Goal: Task Accomplishment & Management: Complete application form

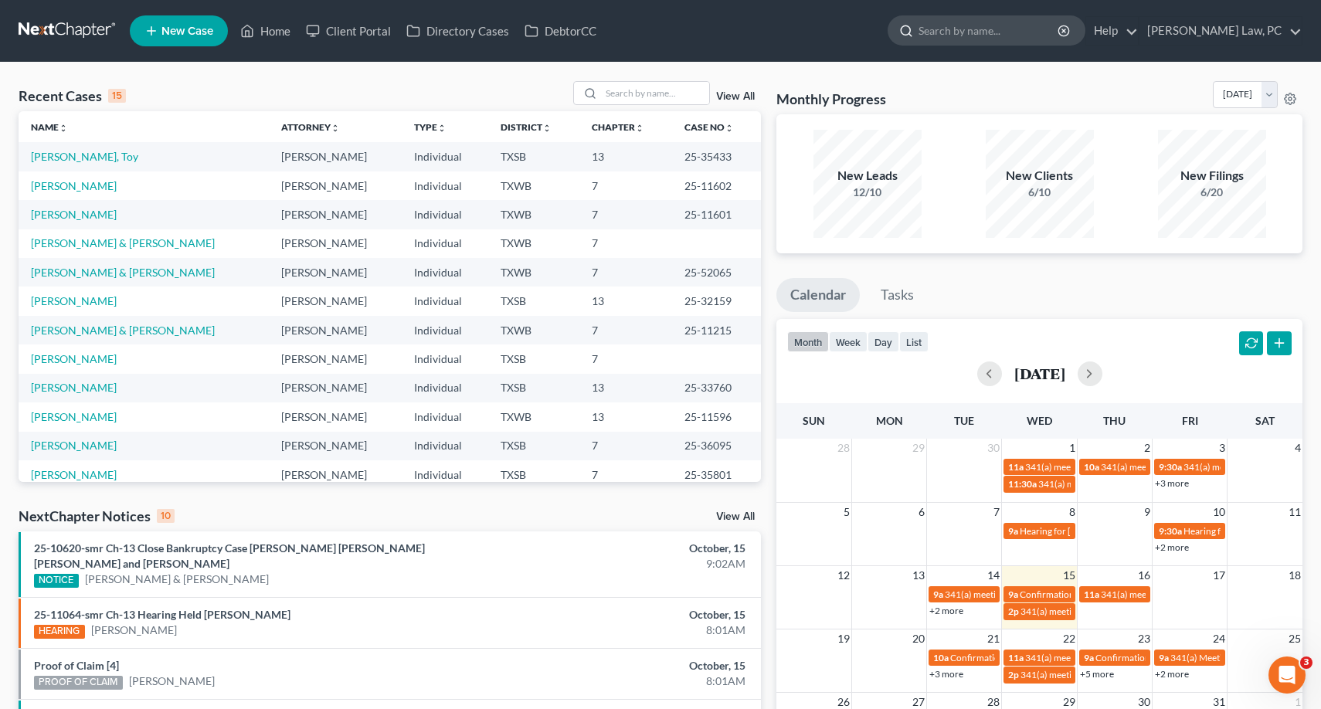
click at [956, 24] on input "search" at bounding box center [989, 30] width 141 height 29
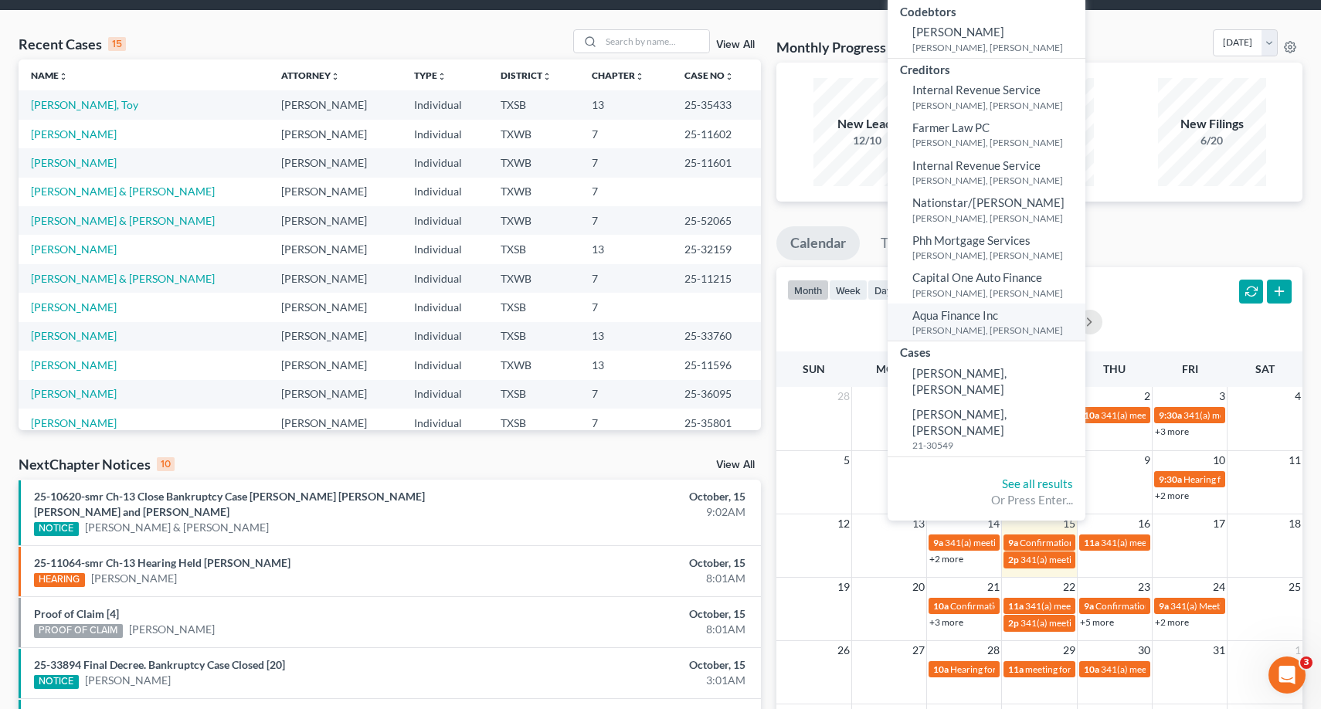
scroll to position [62, 0]
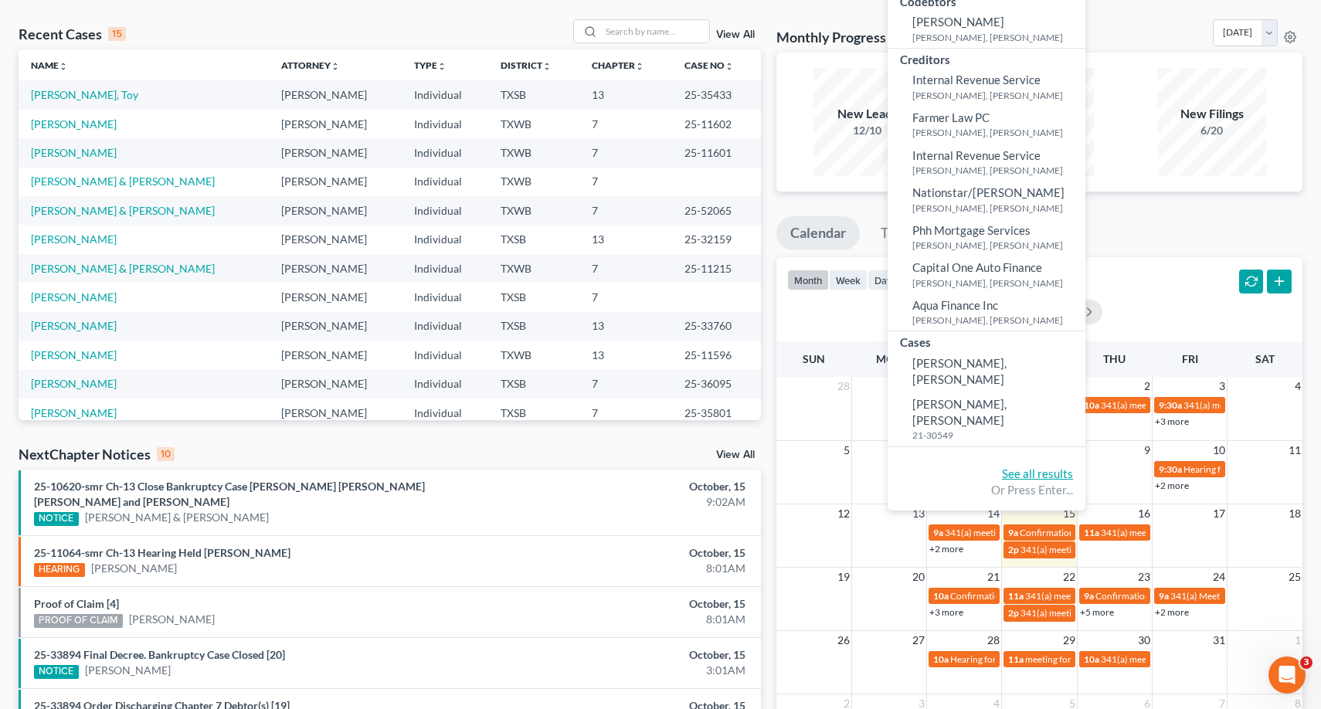
type input "[PERSON_NAME]"
click at [1017, 467] on link "See all results" at bounding box center [1037, 474] width 71 height 14
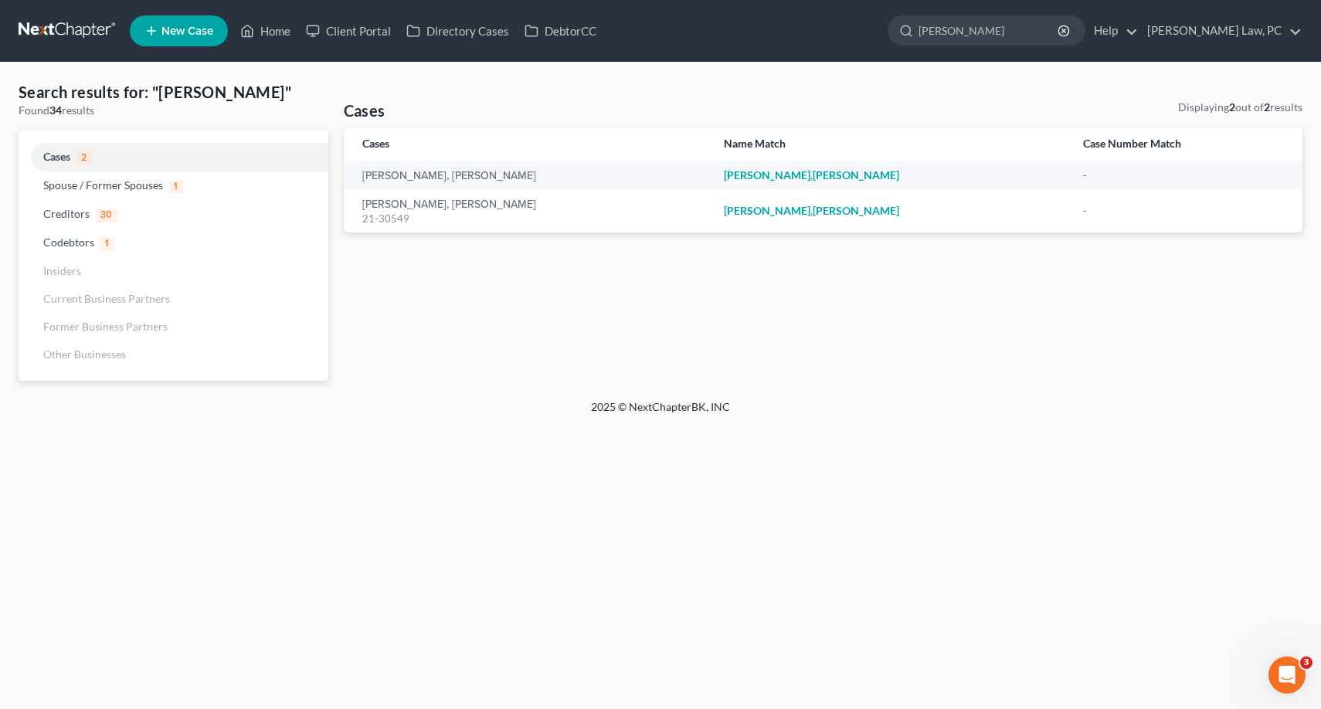
drag, startPoint x: 928, startPoint y: 34, endPoint x: 848, endPoint y: 34, distance: 79.6
click at [848, 34] on ul "New Case Home Client Portal Directory Cases DebtorCC [PERSON_NAME] - No Result …" at bounding box center [716, 31] width 1173 height 40
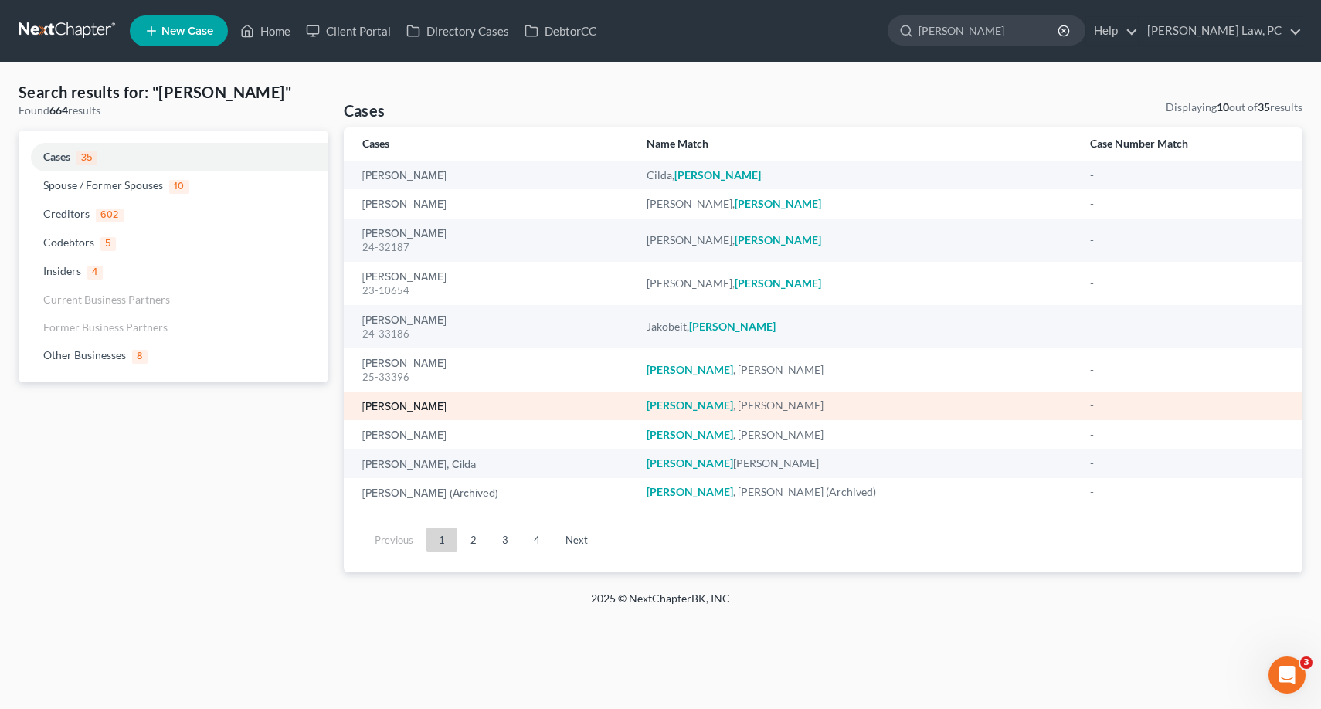
type input "[PERSON_NAME]"
click at [386, 406] on link "[PERSON_NAME]" at bounding box center [404, 407] width 84 height 11
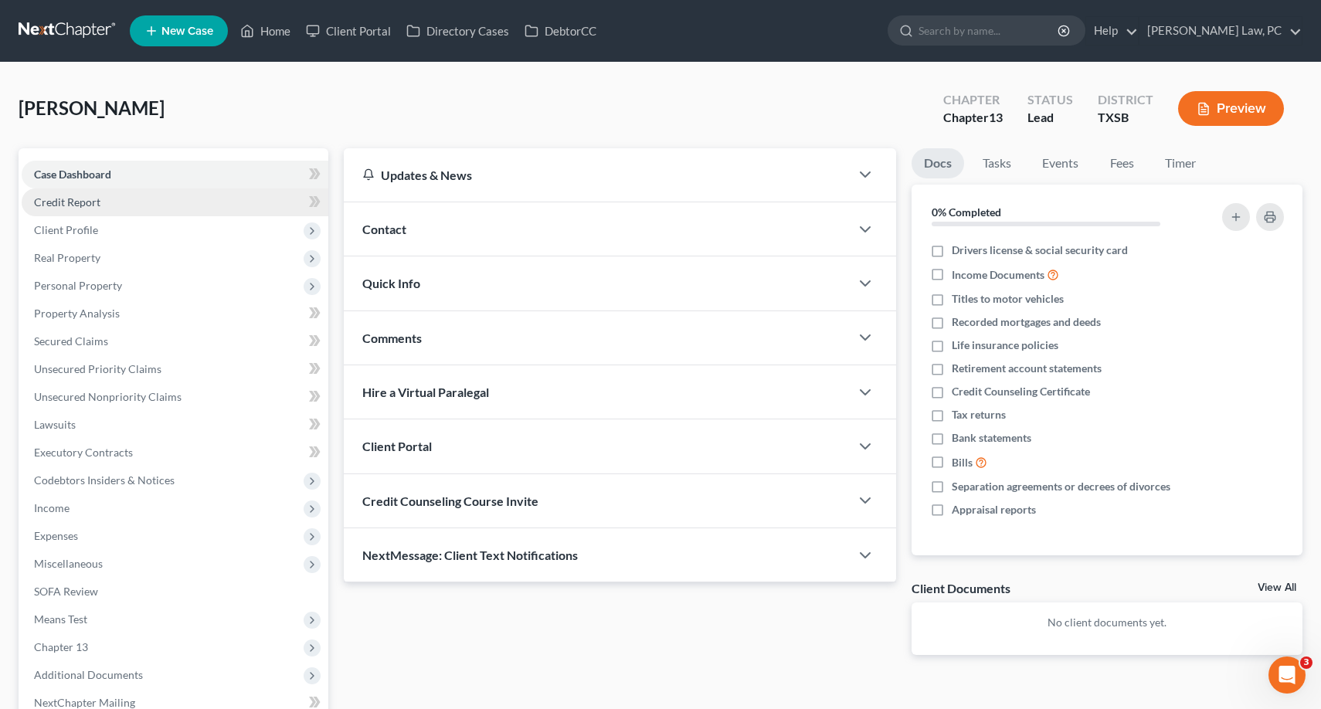
click at [82, 208] on span "Credit Report" at bounding box center [67, 201] width 66 height 13
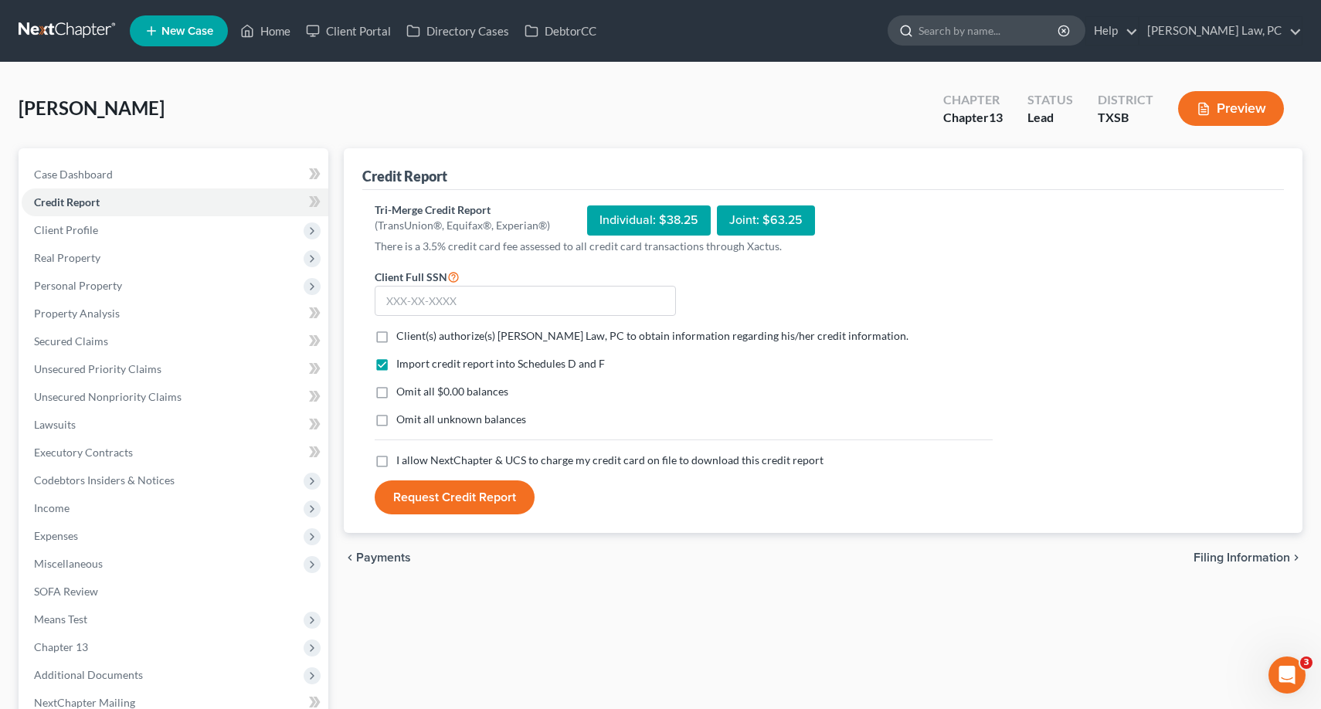
click at [920, 36] on input "search" at bounding box center [989, 30] width 141 height 29
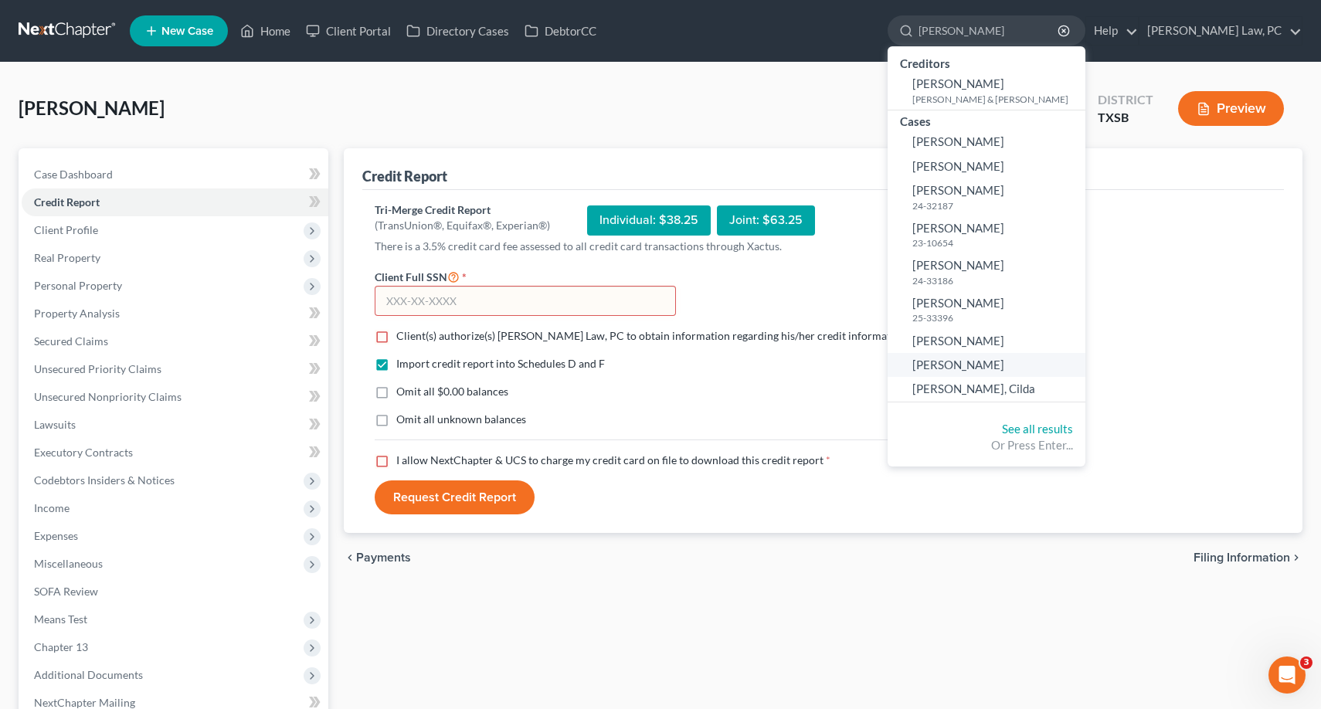
type input "[PERSON_NAME]"
click at [959, 355] on link "[PERSON_NAME]" at bounding box center [987, 365] width 198 height 24
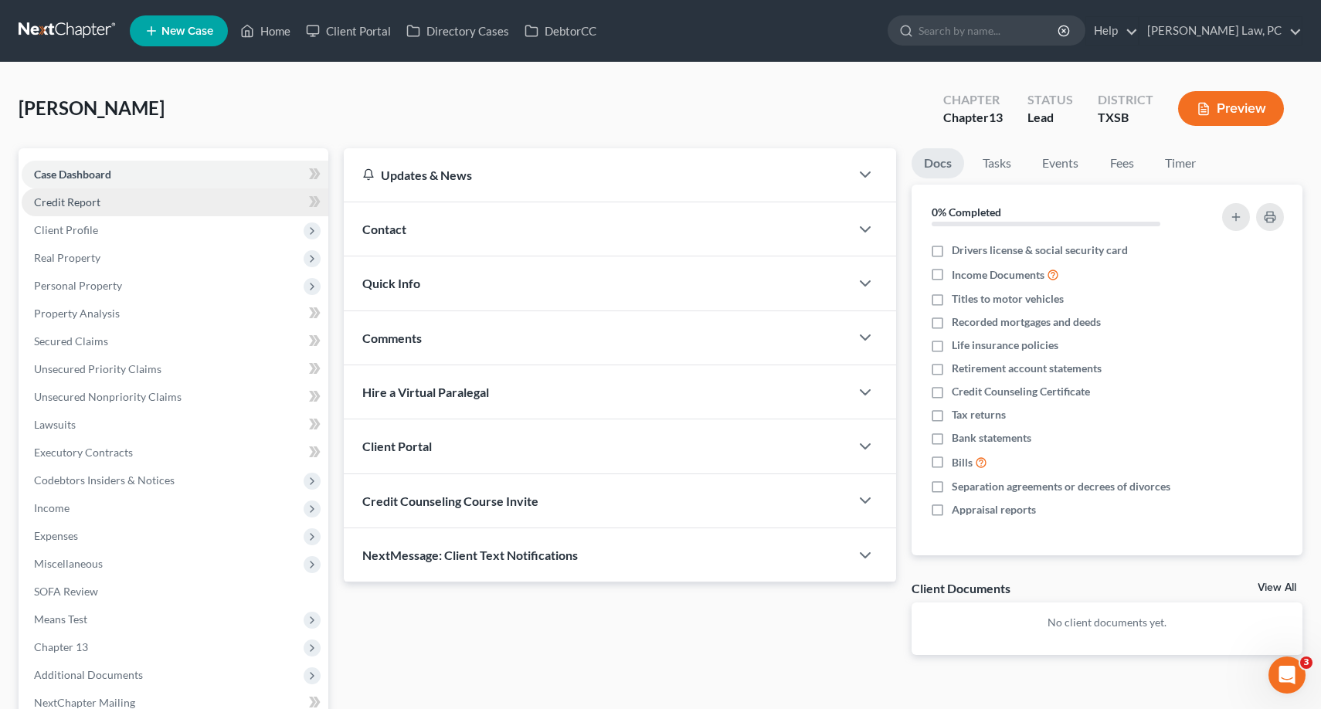
click at [76, 202] on span "Credit Report" at bounding box center [67, 201] width 66 height 13
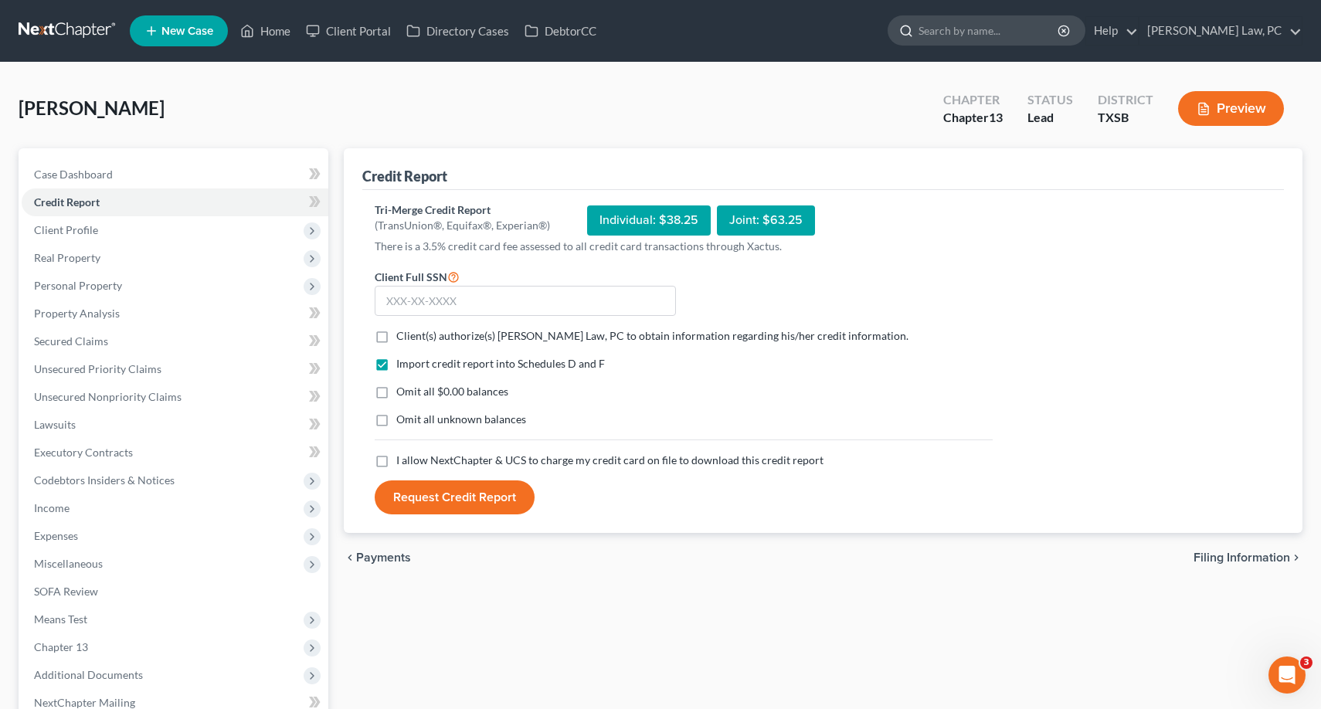
click at [995, 38] on input "search" at bounding box center [989, 30] width 141 height 29
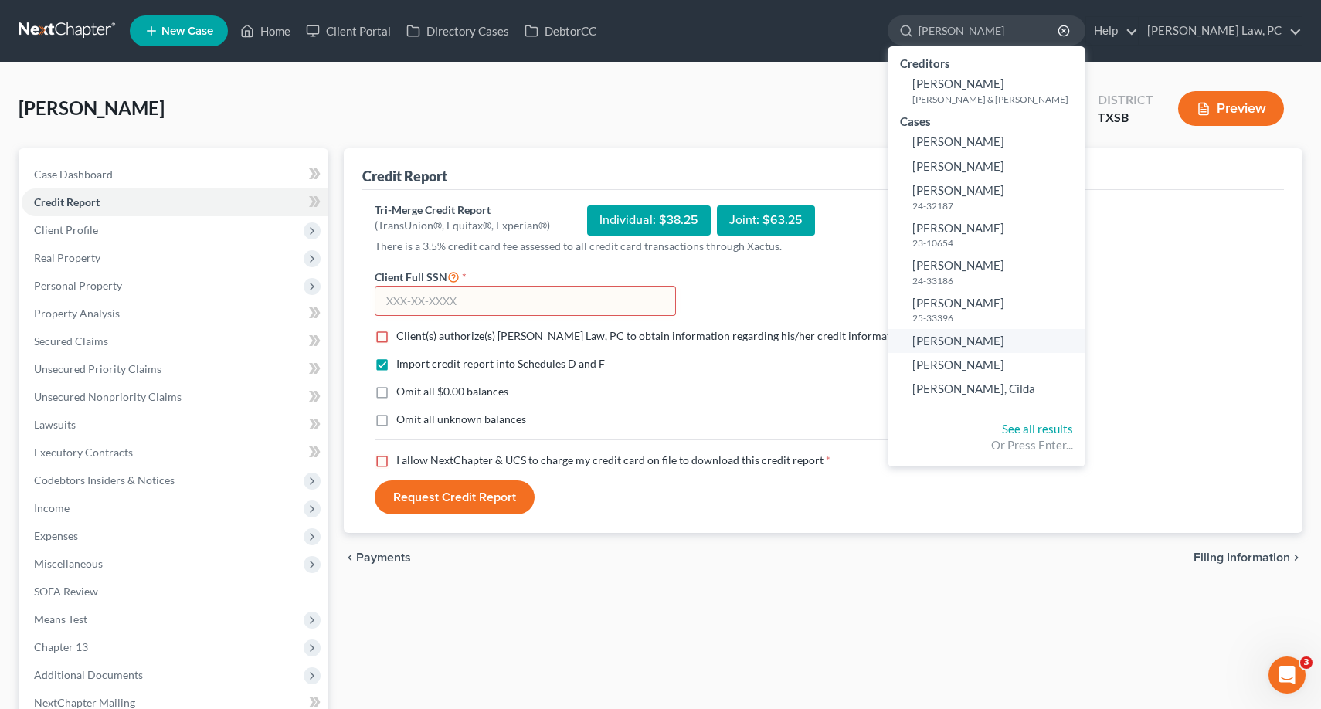
type input "[PERSON_NAME]"
click at [943, 341] on span "[PERSON_NAME]" at bounding box center [958, 341] width 92 height 14
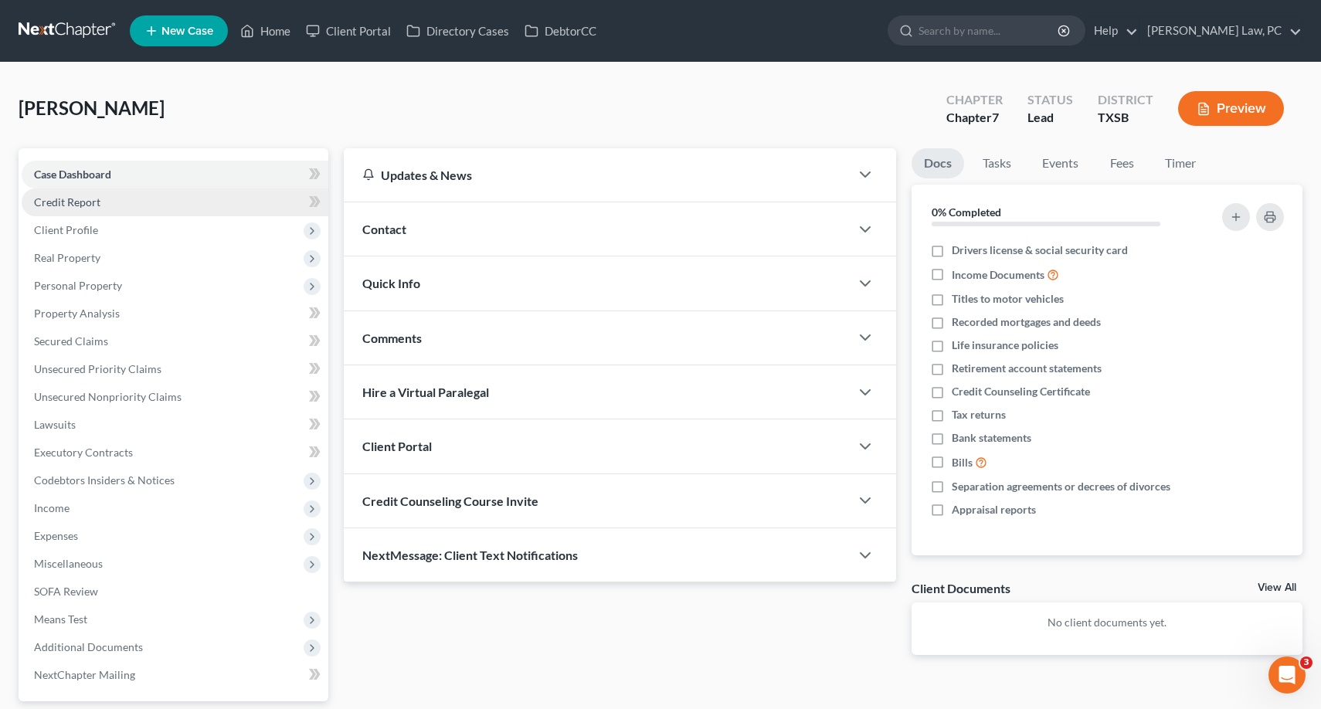
click at [99, 201] on span "Credit Report" at bounding box center [67, 201] width 66 height 13
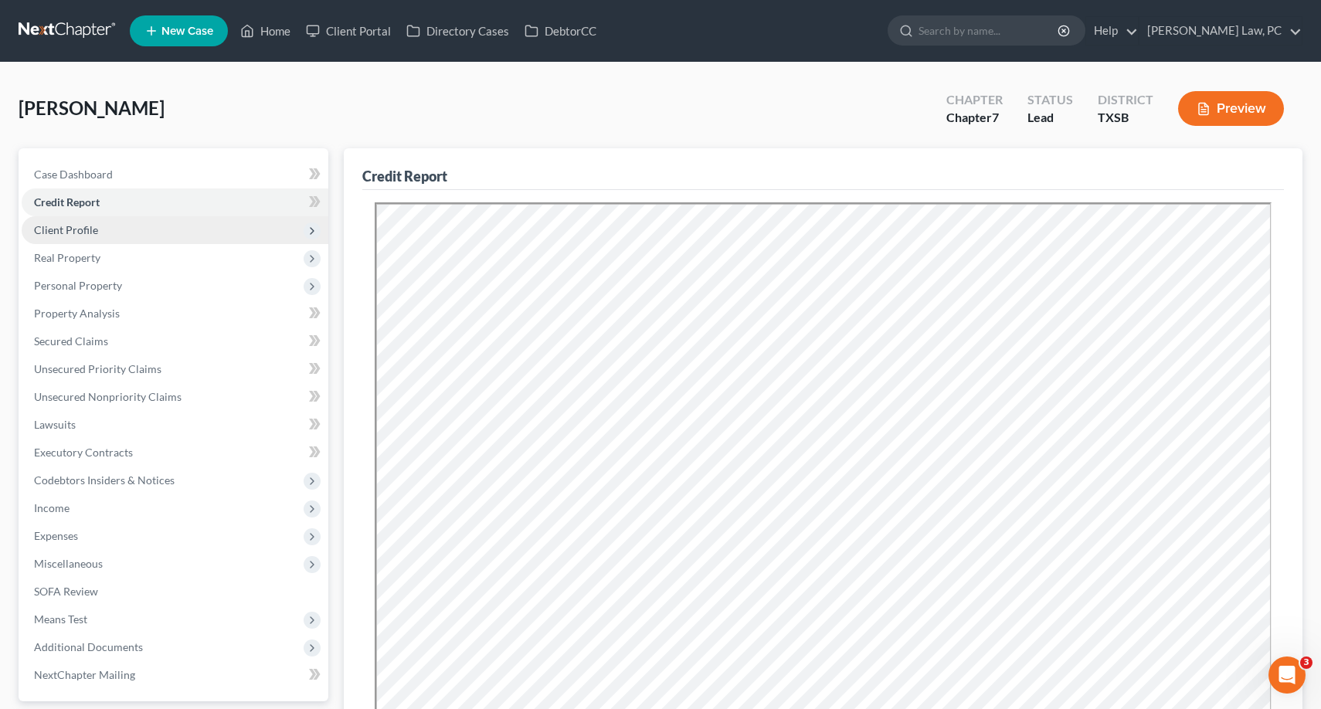
click at [78, 226] on span "Client Profile" at bounding box center [66, 229] width 64 height 13
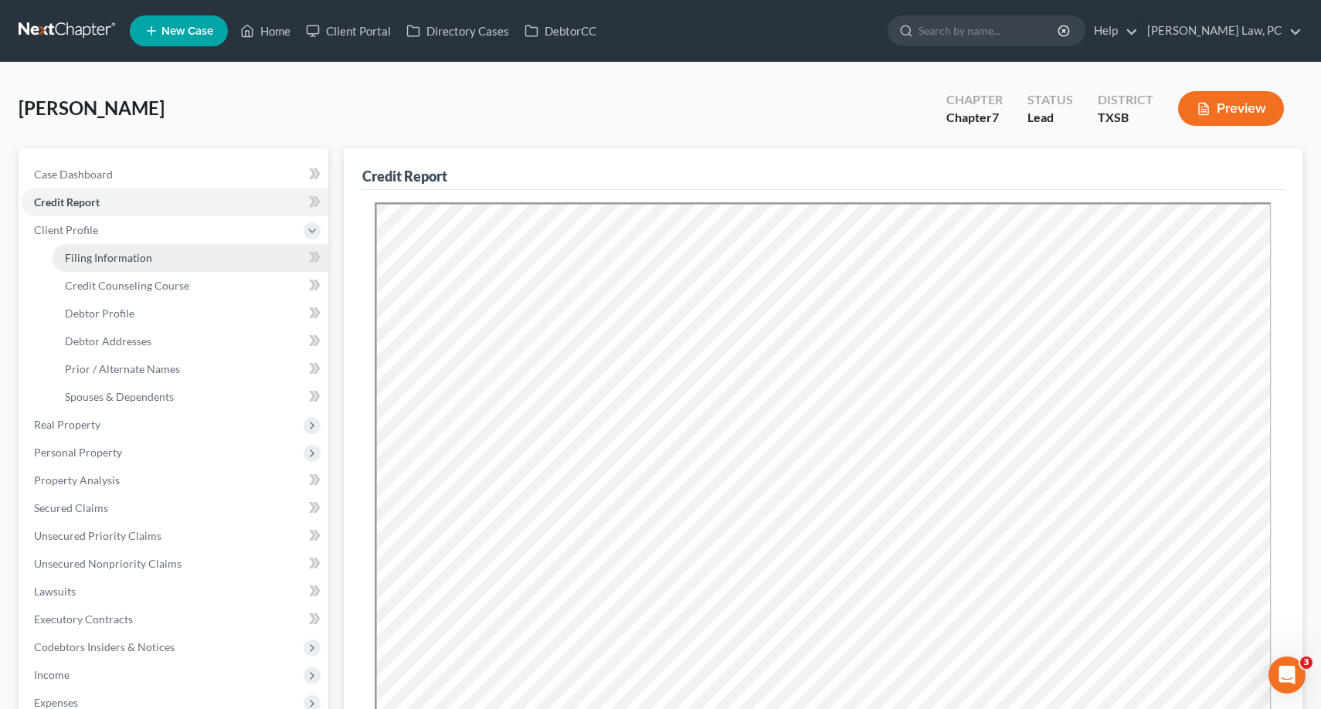
click at [113, 260] on span "Filing Information" at bounding box center [108, 257] width 87 height 13
select select "1"
select select "0"
select select "79"
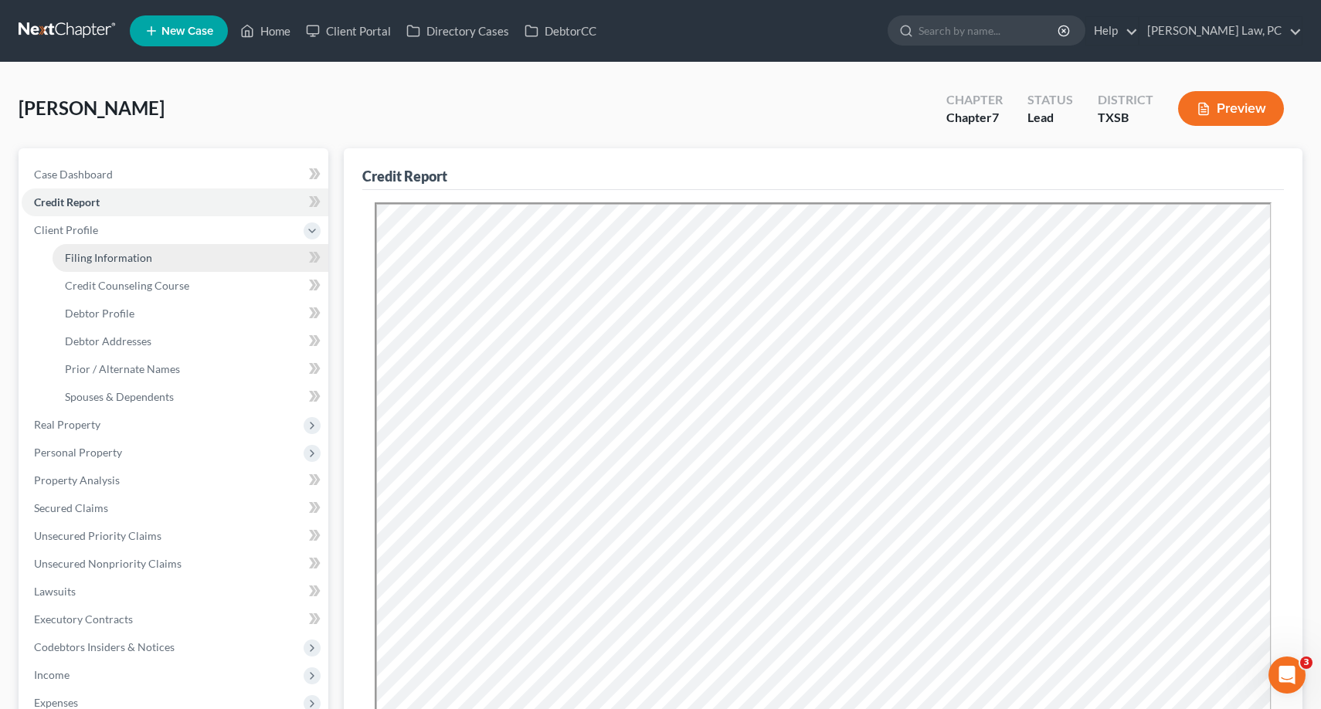
select select "0"
select select "45"
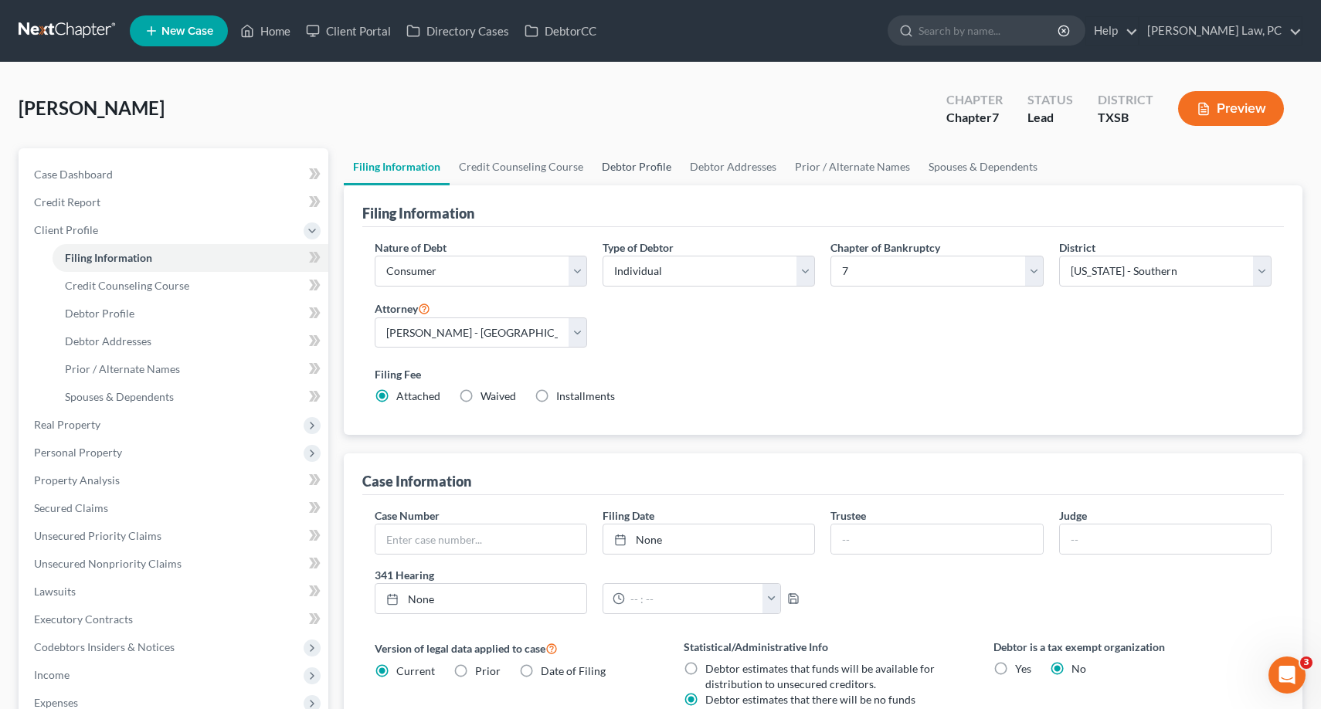
click at [631, 177] on link "Debtor Profile" at bounding box center [637, 166] width 88 height 37
select select "1"
select select "3"
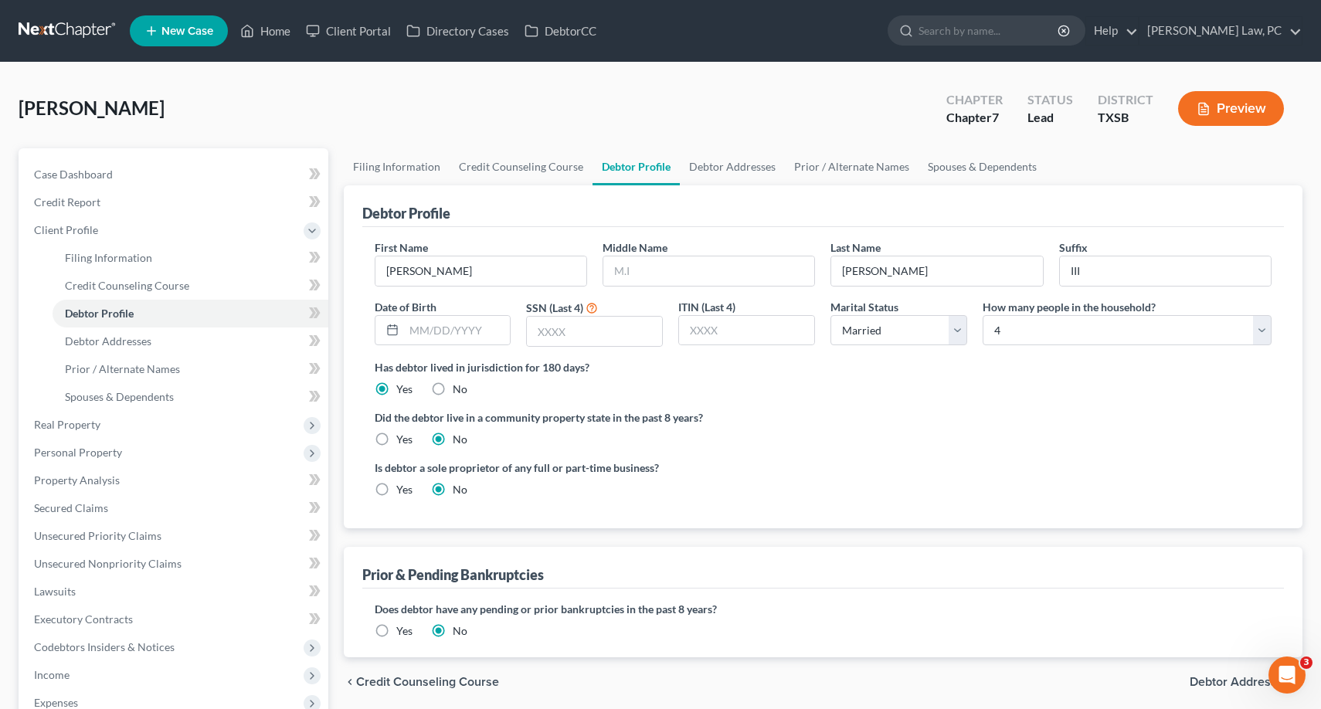
click at [485, 253] on div "First Name [PERSON_NAME]" at bounding box center [481, 263] width 228 height 47
click at [386, 273] on input "[PERSON_NAME]" at bounding box center [480, 270] width 211 height 29
click at [422, 281] on input "[PERSON_NAME]" at bounding box center [480, 270] width 211 height 29
type input "[PERSON_NAME] 1"
click at [206, 336] on link "Debtor Addresses" at bounding box center [191, 342] width 276 height 28
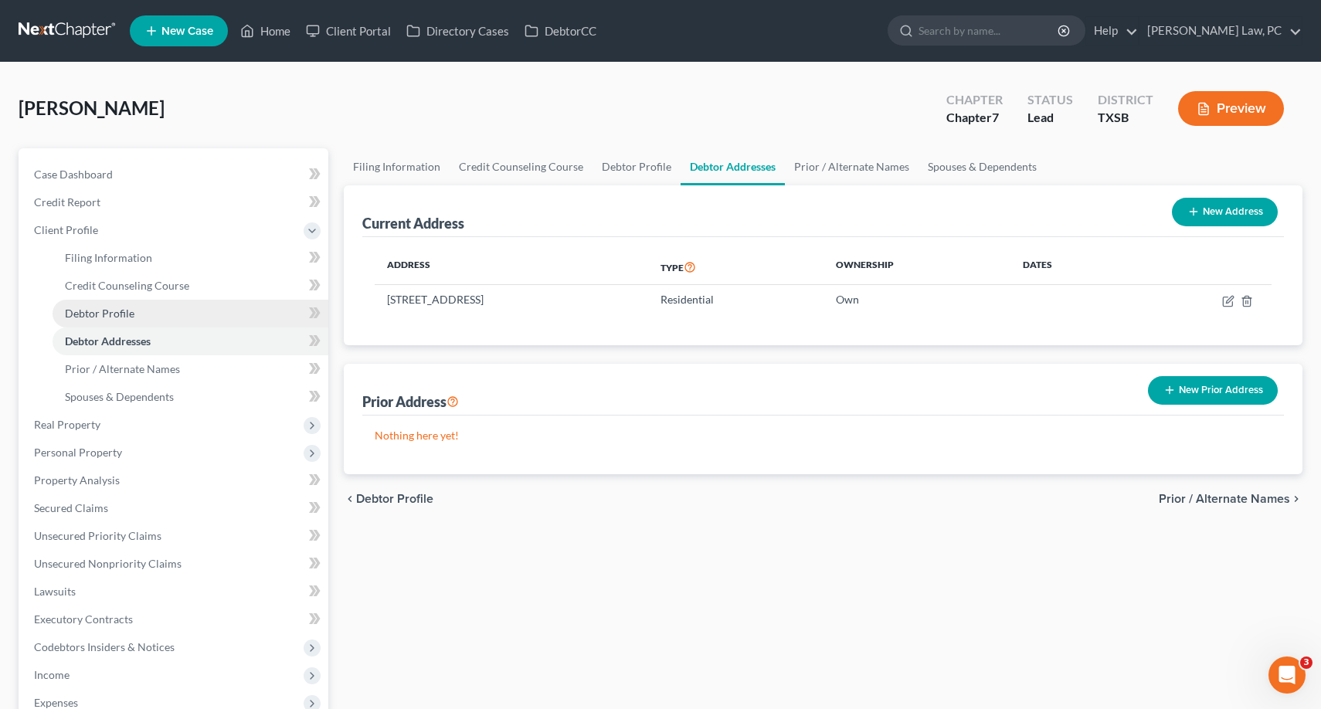
click at [189, 309] on link "Debtor Profile" at bounding box center [191, 314] width 276 height 28
select select "1"
select select "3"
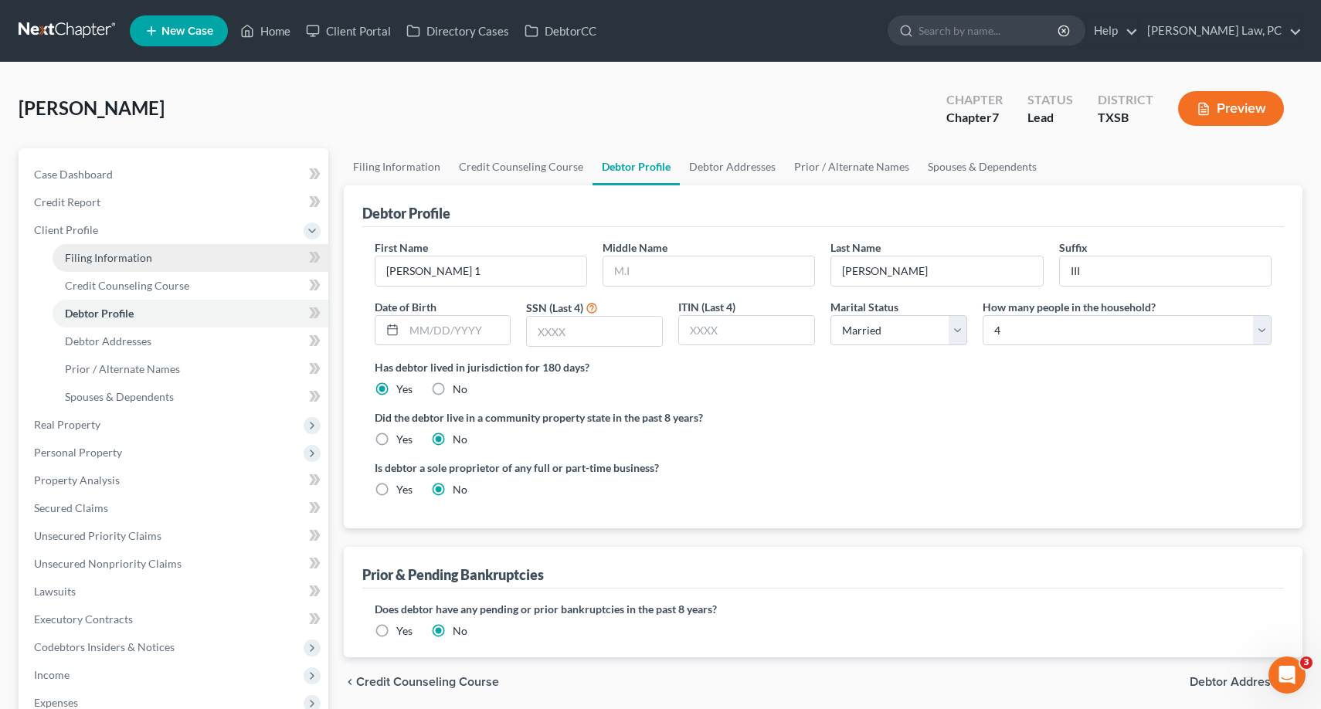
click at [121, 244] on link "Filing Information" at bounding box center [191, 258] width 276 height 28
select select "1"
select select "0"
select select "79"
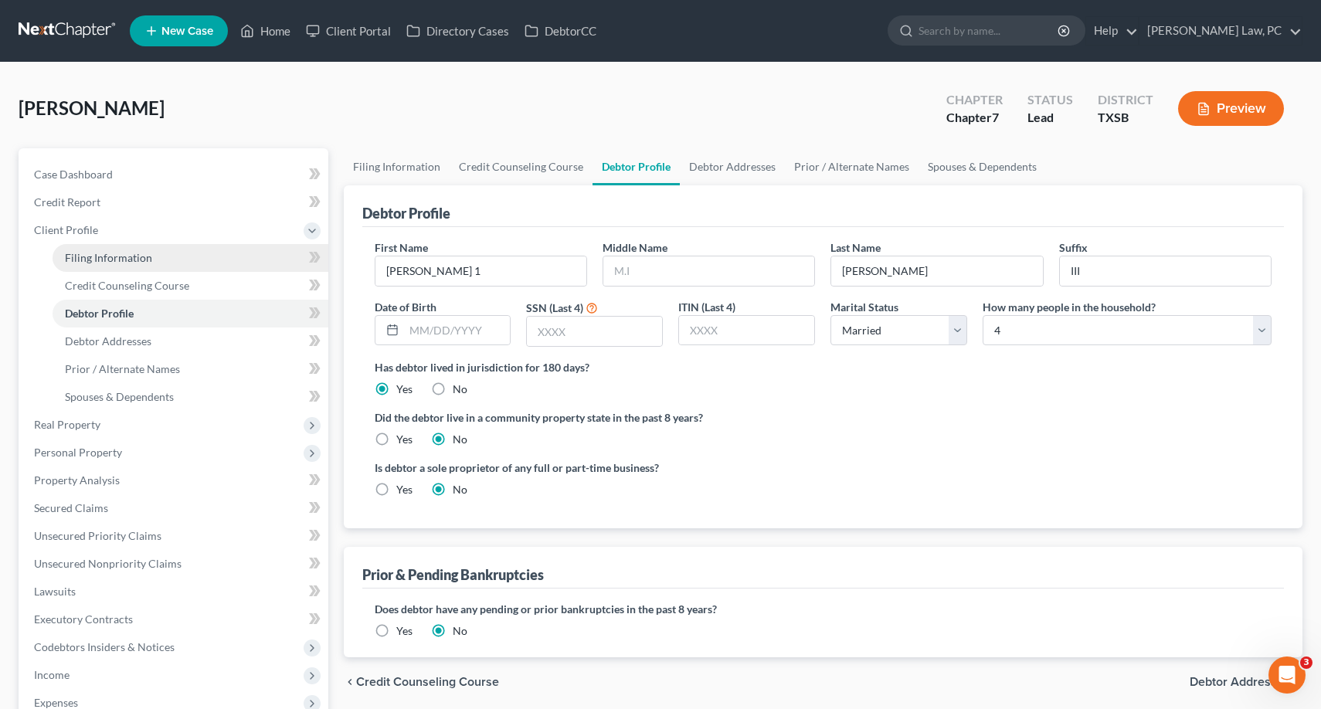
select select "0"
select select "45"
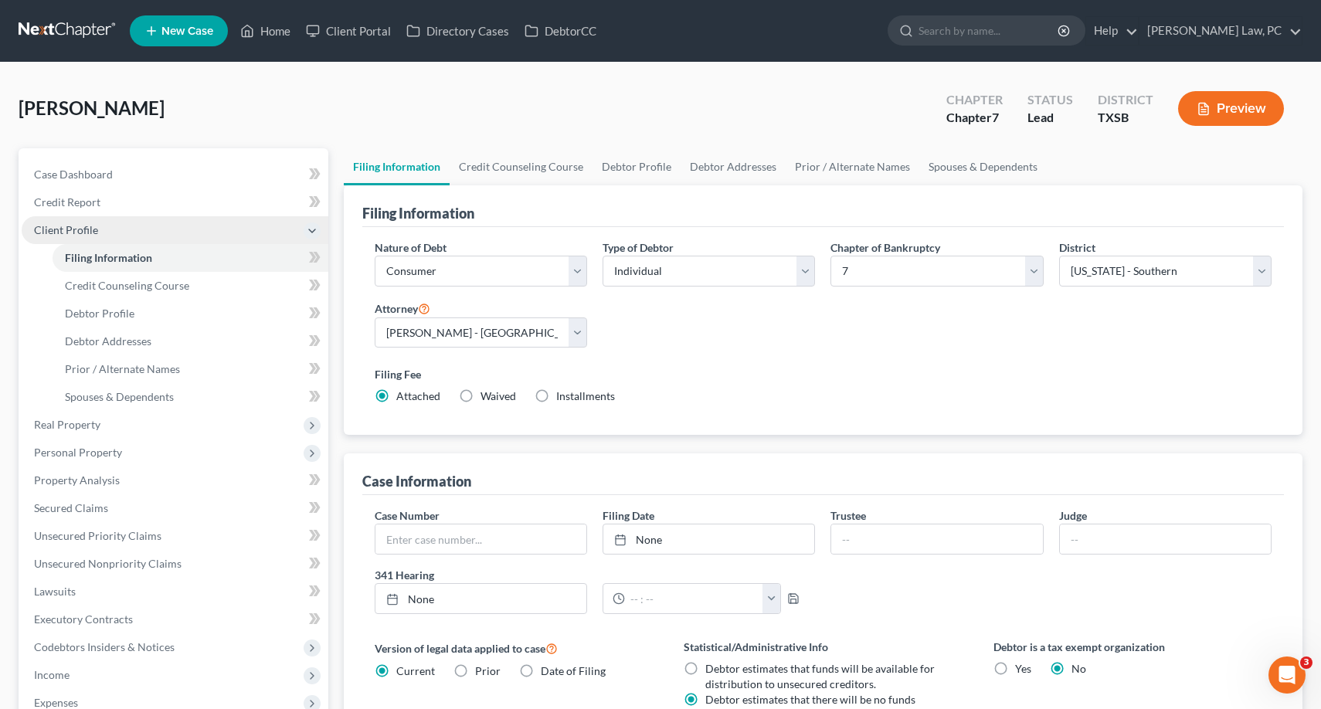
click at [89, 226] on span "Client Profile" at bounding box center [66, 229] width 64 height 13
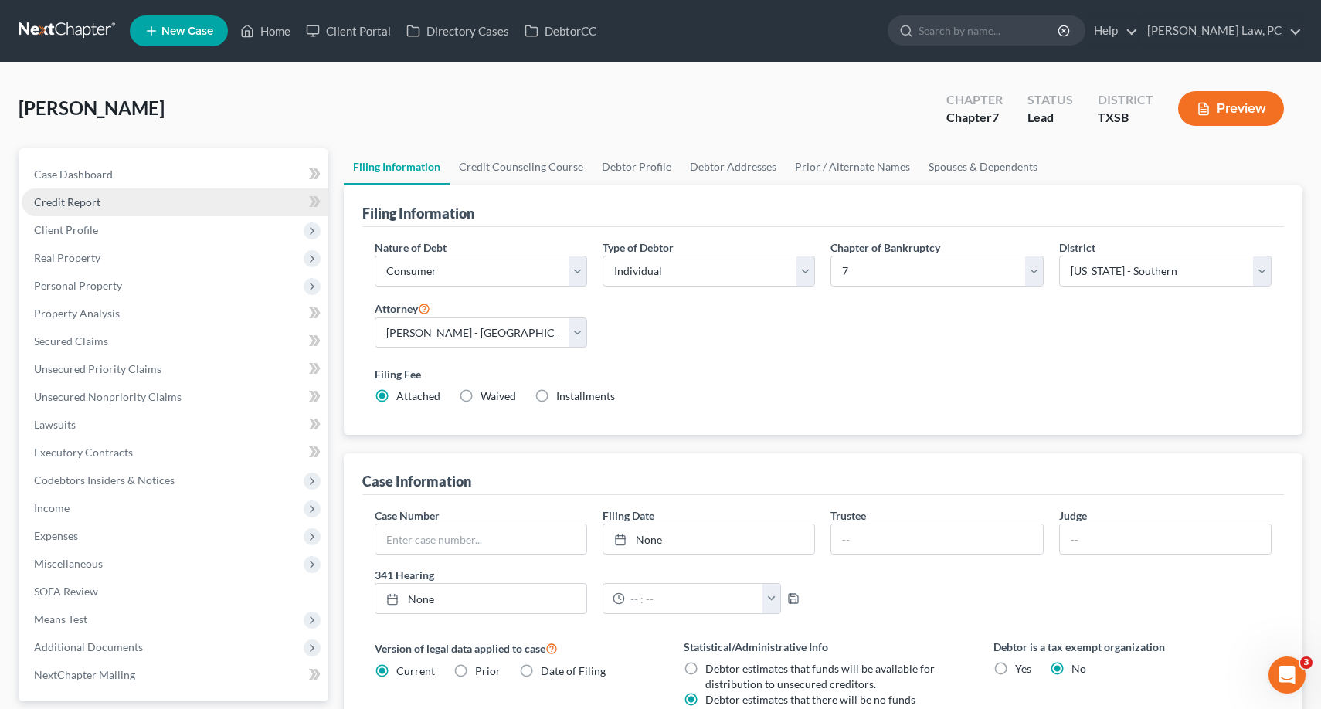
click at [89, 199] on span "Credit Report" at bounding box center [67, 201] width 66 height 13
